Goal: Consume media (video, audio): Consume media (video, audio)

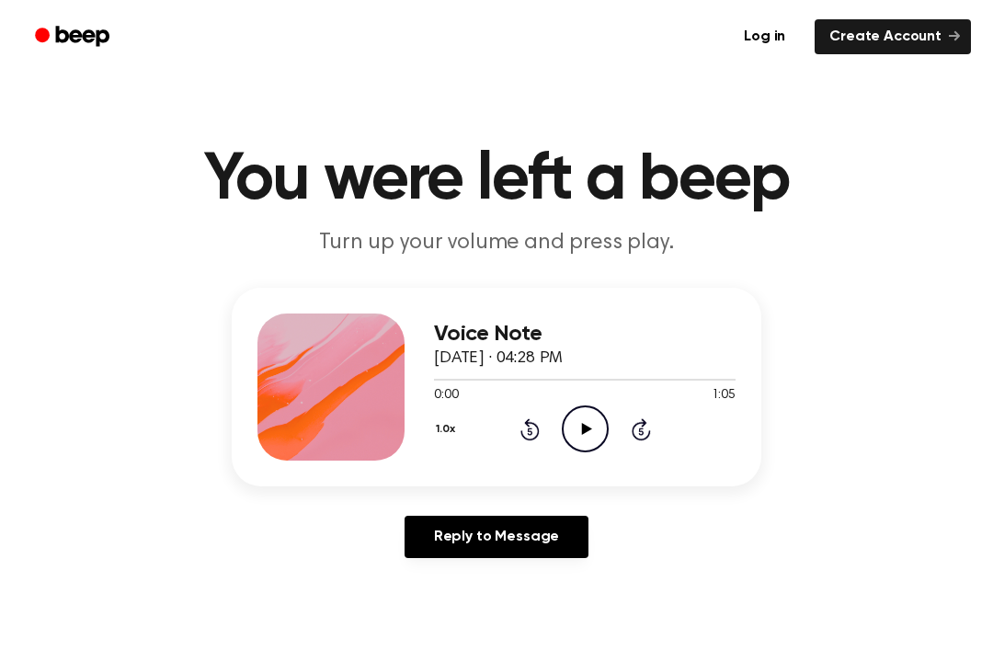
click at [572, 420] on icon "Play Audio" at bounding box center [585, 429] width 47 height 47
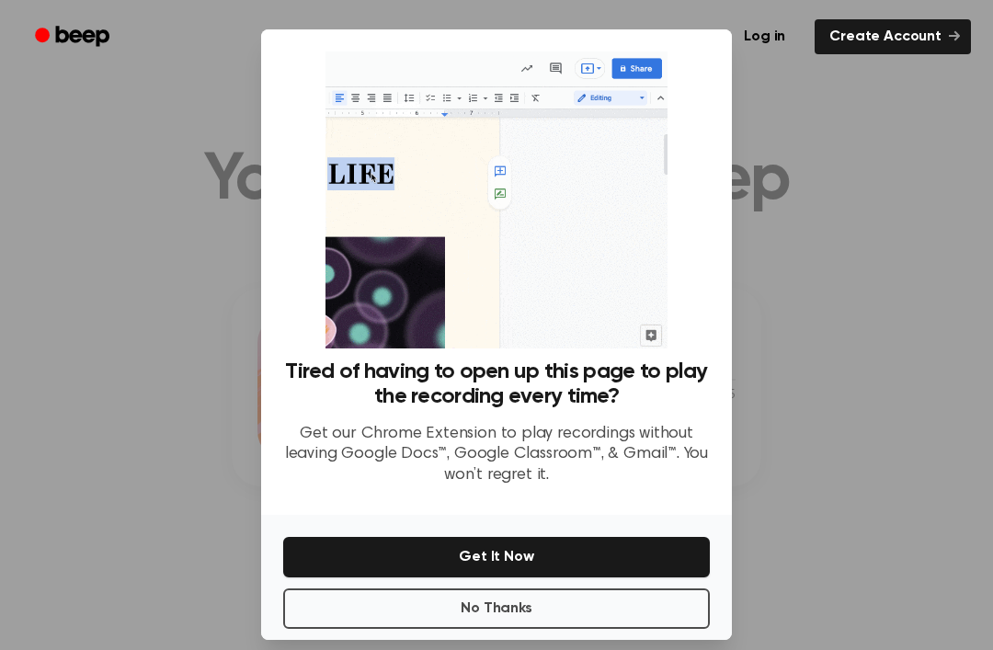
click at [658, 619] on button "No Thanks" at bounding box center [496, 609] width 427 height 40
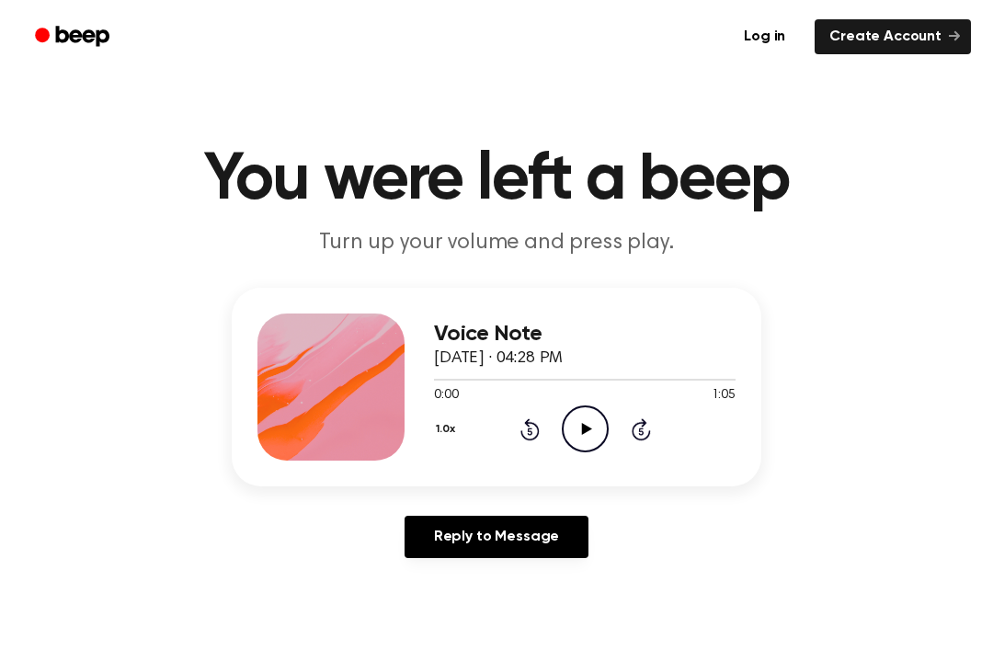
click at [591, 432] on icon "Play Audio" at bounding box center [585, 429] width 47 height 47
click at [578, 435] on icon "Pause Audio" at bounding box center [585, 429] width 47 height 47
click at [522, 429] on icon "Rewind 5 seconds" at bounding box center [530, 430] width 20 height 24
click at [528, 424] on icon at bounding box center [530, 429] width 19 height 22
click at [604, 432] on icon "Play Audio" at bounding box center [585, 429] width 47 height 47
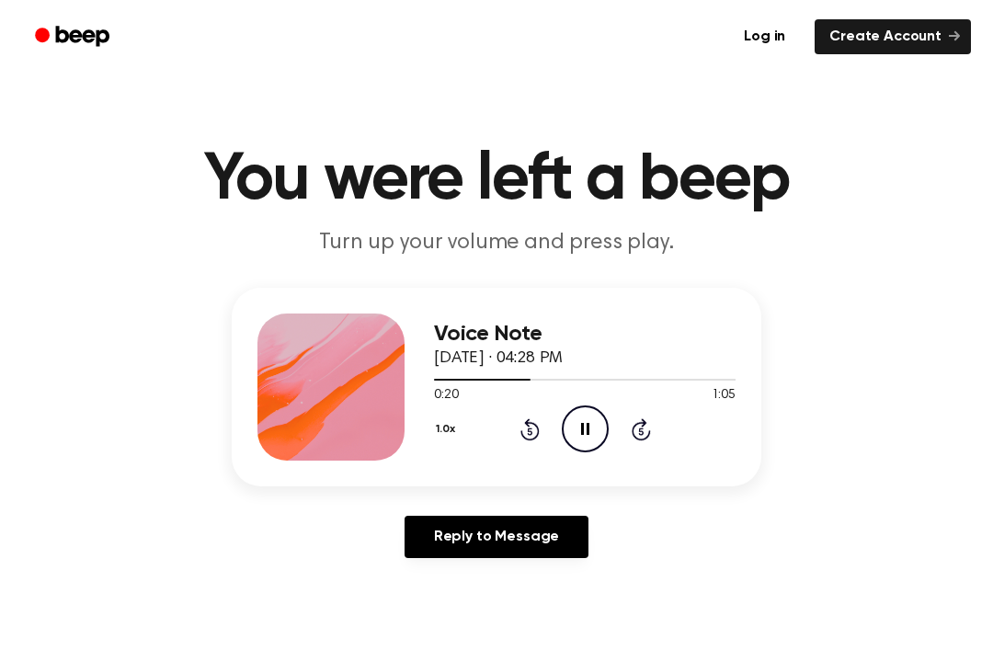
click at [744, 422] on div "Voice Note September 24, 2025 · 04:28 PM 0:20 1:05 Your browser does not suppor…" at bounding box center [496, 430] width 949 height 285
click at [581, 441] on icon "Play Audio" at bounding box center [585, 429] width 47 height 47
click at [538, 433] on icon at bounding box center [530, 429] width 19 height 22
click at [523, 440] on icon "Rewind 5 seconds" at bounding box center [530, 430] width 20 height 24
click at [528, 432] on icon "Rewind 5 seconds" at bounding box center [530, 430] width 20 height 24
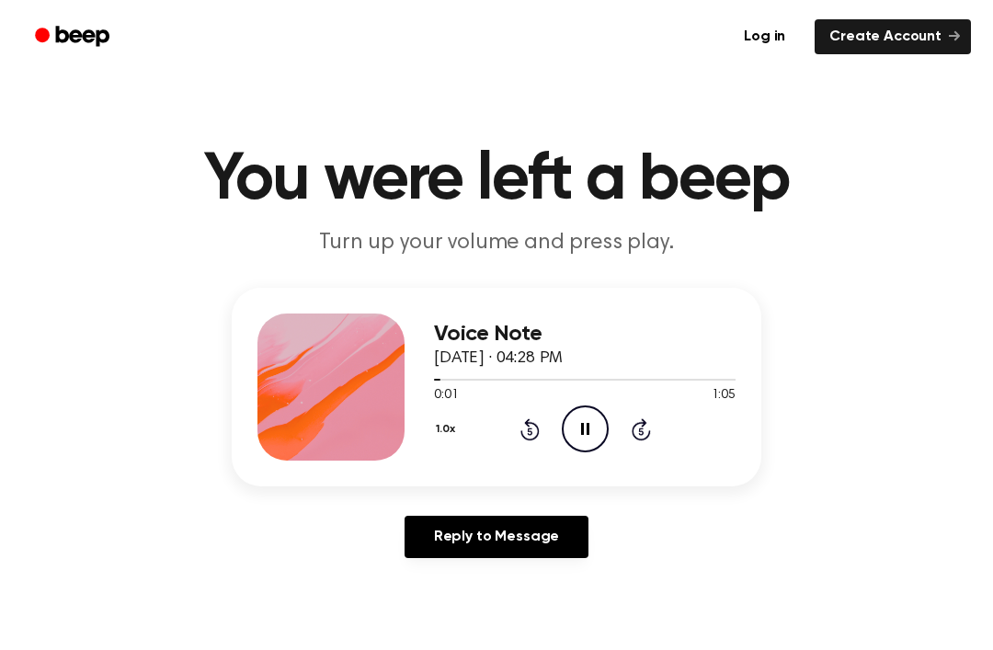
click at [537, 423] on icon "Rewind 5 seconds" at bounding box center [530, 430] width 20 height 24
click at [543, 430] on div "1.0x Rewind 5 seconds Pause Audio Skip 5 seconds" at bounding box center [585, 429] width 302 height 47
click at [536, 428] on icon at bounding box center [530, 429] width 19 height 22
click at [535, 428] on icon "Rewind 5 seconds" at bounding box center [530, 430] width 20 height 24
click at [529, 430] on icon at bounding box center [529, 431] width 5 height 7
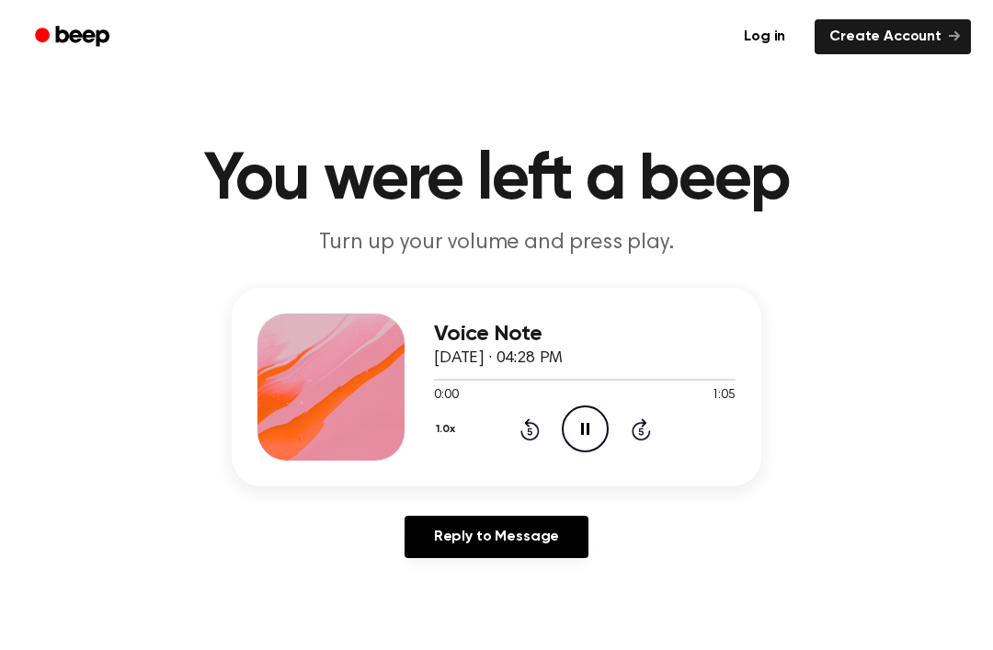
click at [529, 430] on icon at bounding box center [529, 431] width 5 height 7
click at [452, 430] on button "1.0x" at bounding box center [448, 429] width 28 height 31
click at [474, 570] on span "1.2x" at bounding box center [463, 574] width 23 height 19
click at [744, 246] on header "You were left a beep Turn up your volume and press play." at bounding box center [496, 202] width 949 height 111
click at [450, 429] on button "1.2x" at bounding box center [447, 429] width 27 height 31
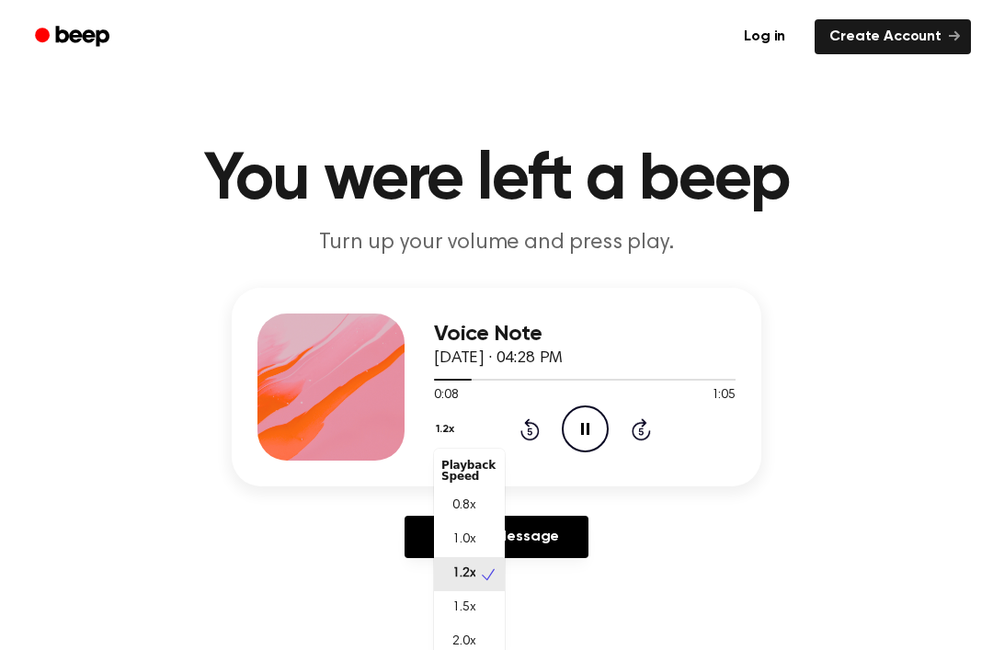
click at [478, 606] on div "1.5x" at bounding box center [469, 608] width 71 height 34
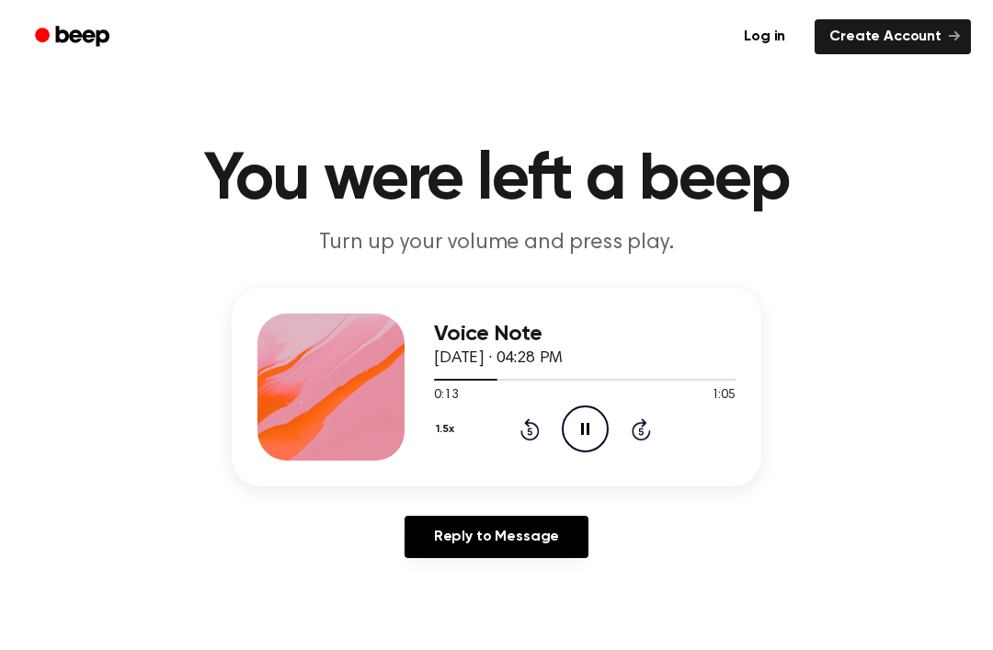
click at [449, 432] on button "1.5x" at bounding box center [447, 429] width 27 height 31
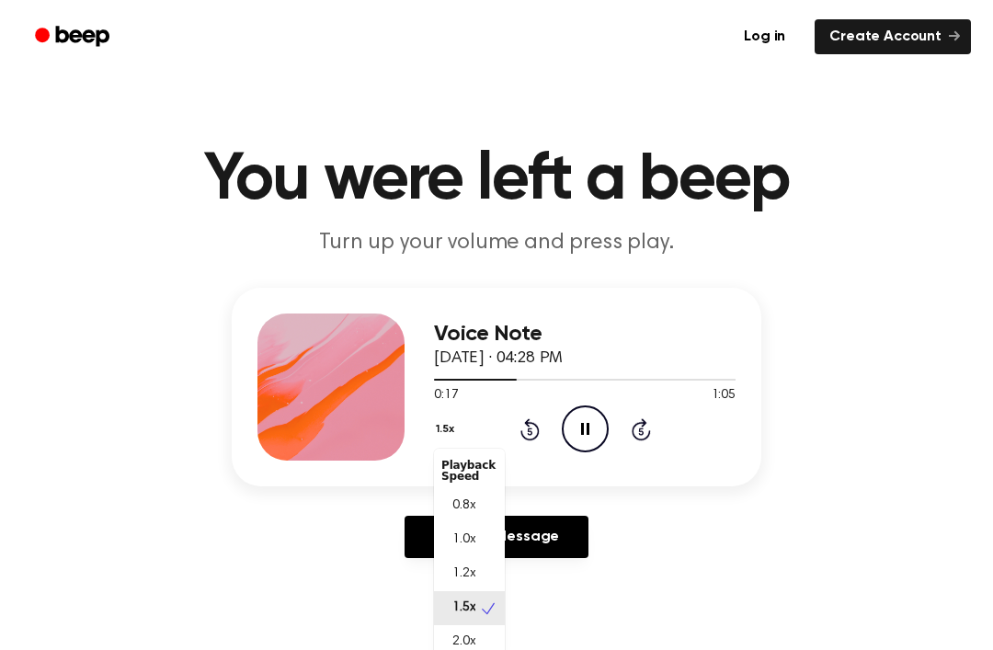
click at [469, 536] on span "1.0x" at bounding box center [463, 540] width 23 height 19
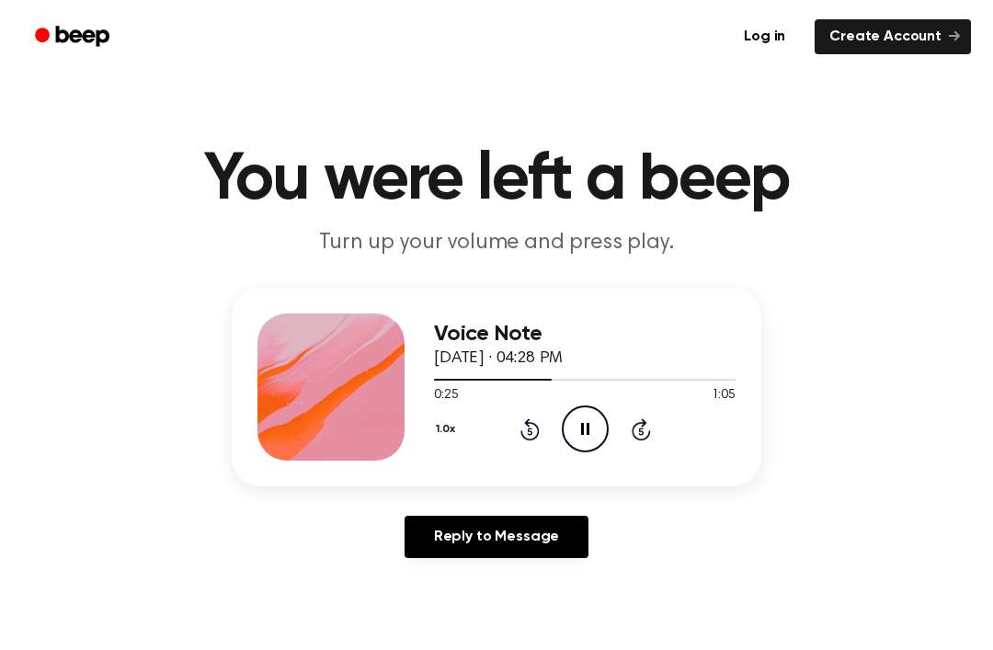
click at [537, 545] on link "Reply to Message" at bounding box center [497, 537] width 184 height 42
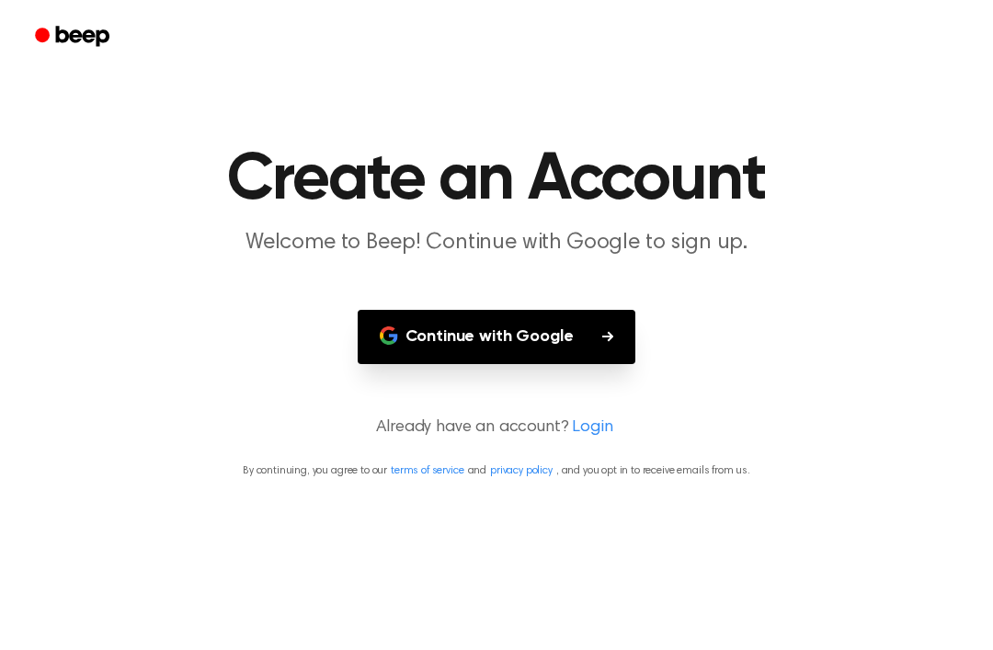
click at [67, 33] on icon "Beep" at bounding box center [82, 36] width 53 height 20
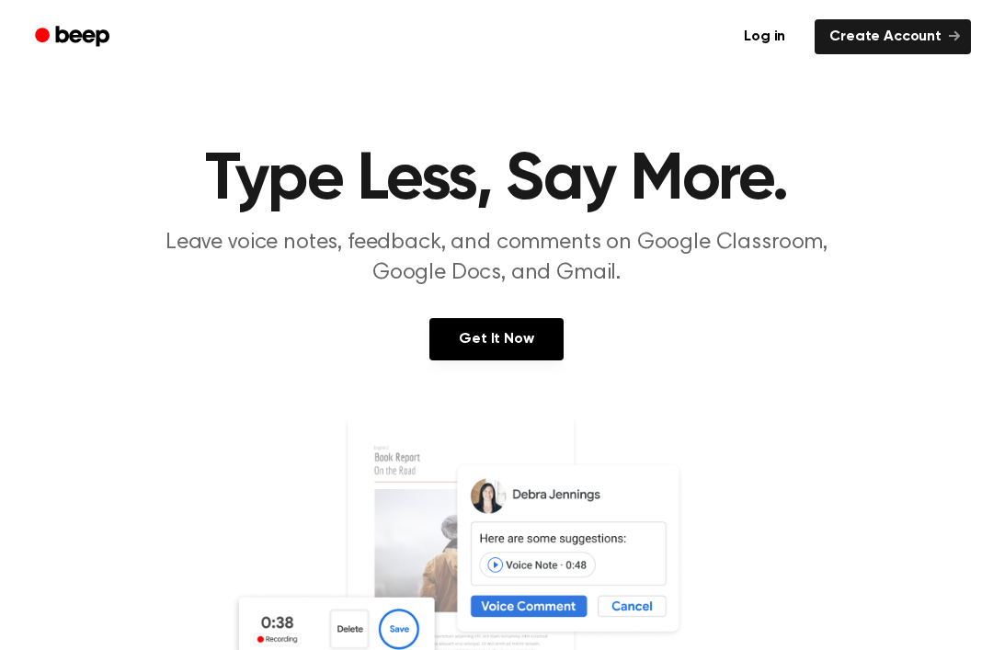
click at [744, 50] on link "Create Account" at bounding box center [893, 36] width 156 height 35
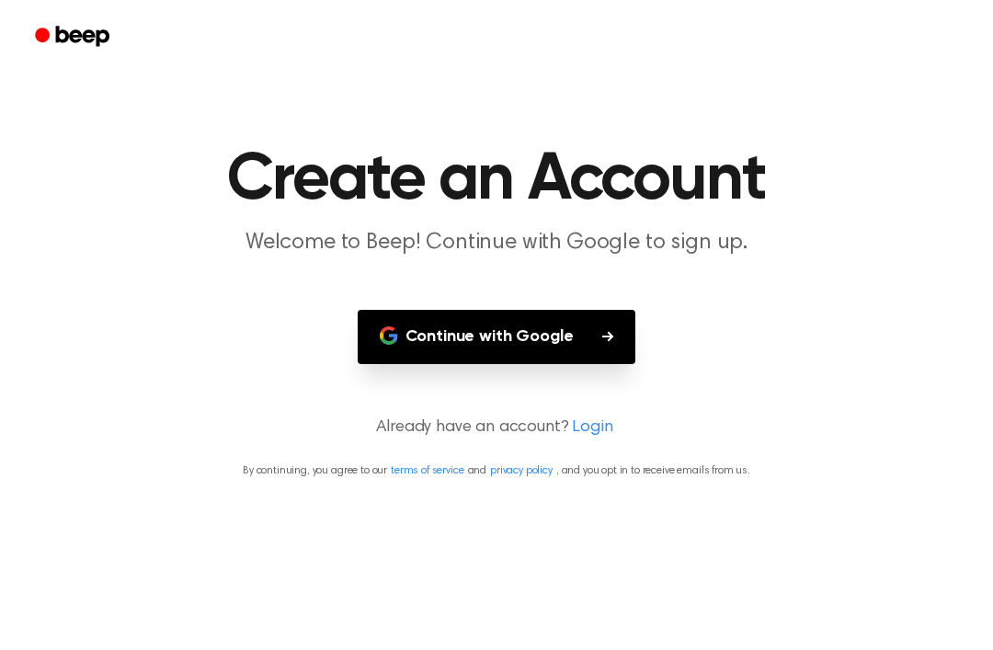
click at [612, 339] on icon "button" at bounding box center [607, 336] width 11 height 11
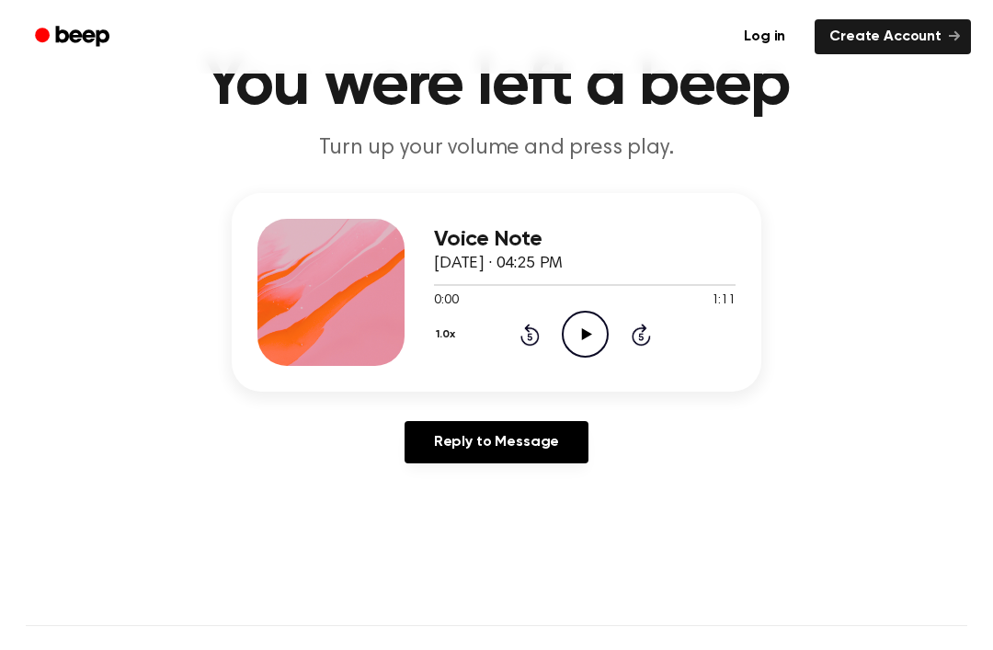
click at [591, 351] on icon "Play Audio" at bounding box center [585, 334] width 47 height 47
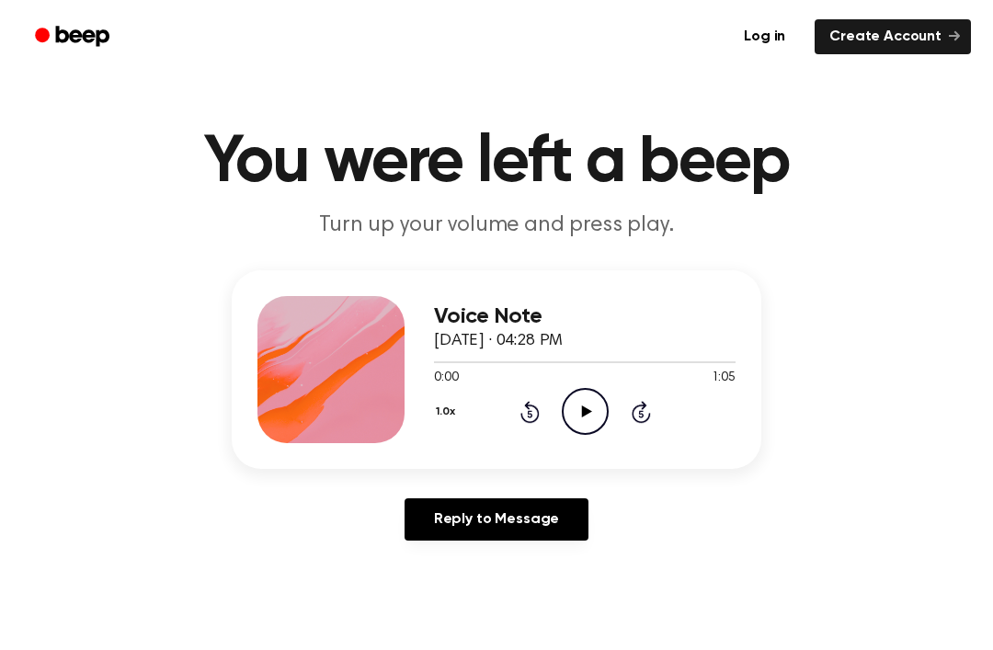
scroll to position [18, 0]
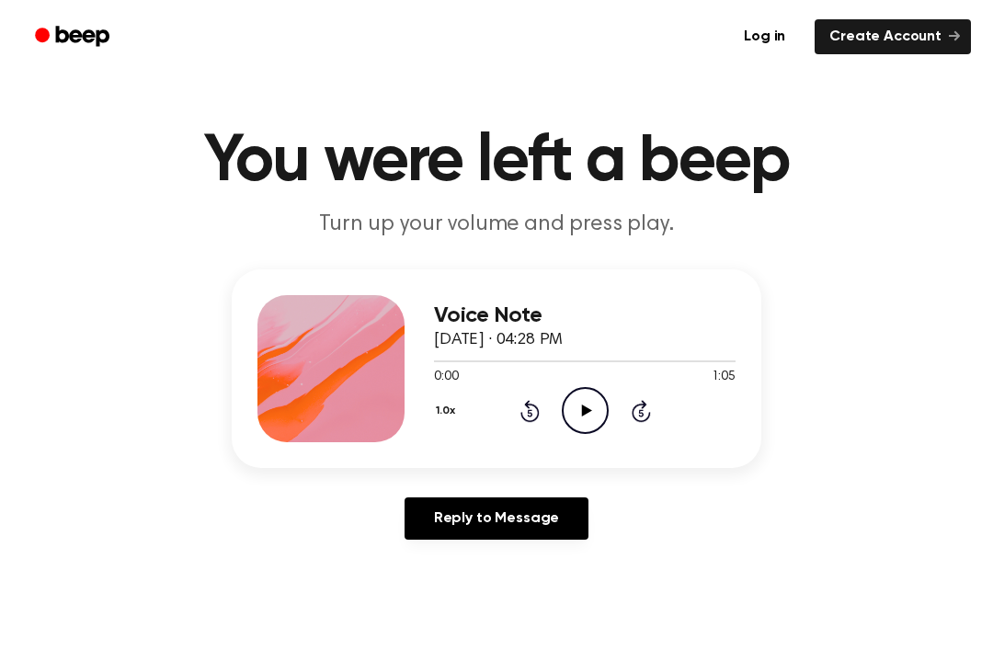
click at [596, 428] on icon "Play Audio" at bounding box center [585, 410] width 47 height 47
click at [595, 428] on icon "Pause Audio" at bounding box center [585, 410] width 47 height 47
